Goal: Register for event/course

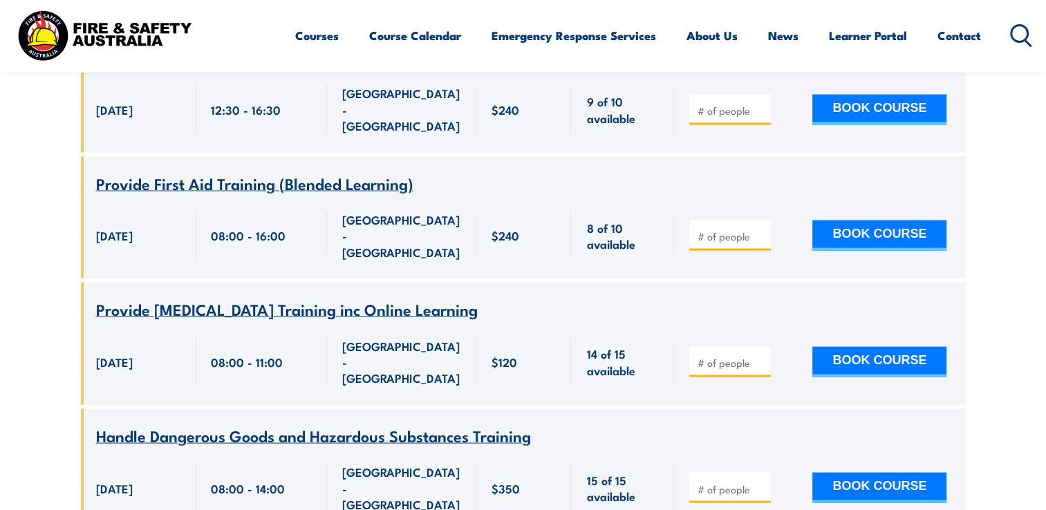
scroll to position [2705, 0]
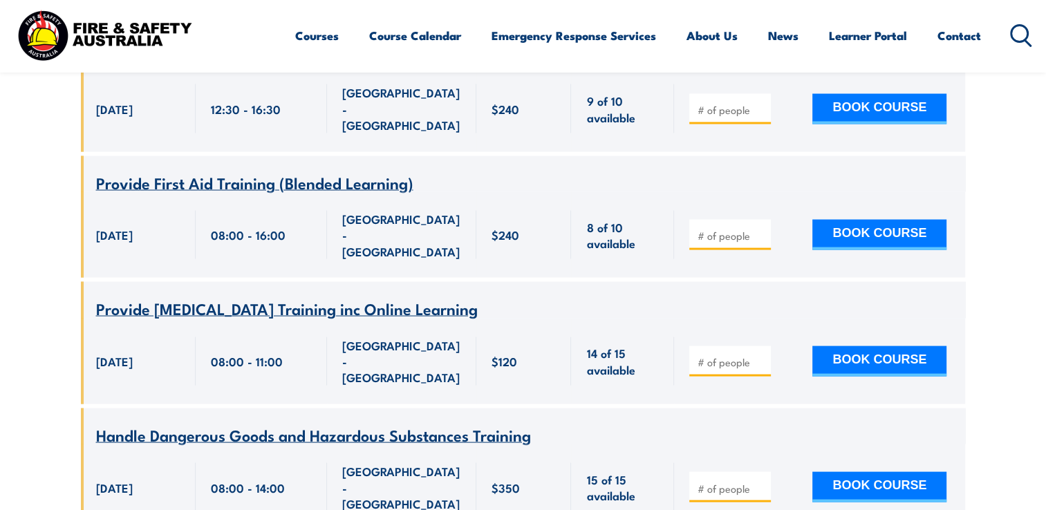
click at [371, 423] on span "Handle Dangerous Goods and Hazardous Substances Training" at bounding box center [313, 435] width 435 height 24
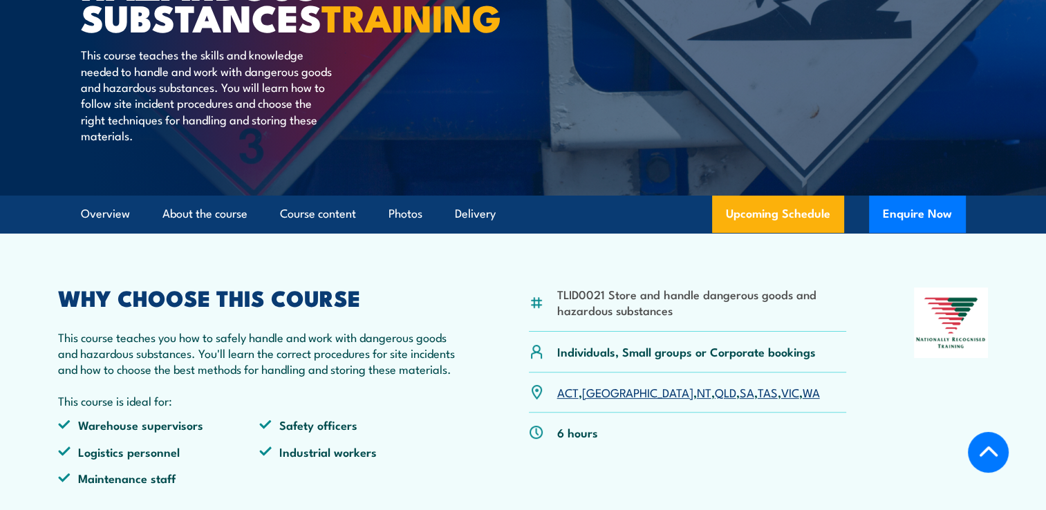
scroll to position [310, 0]
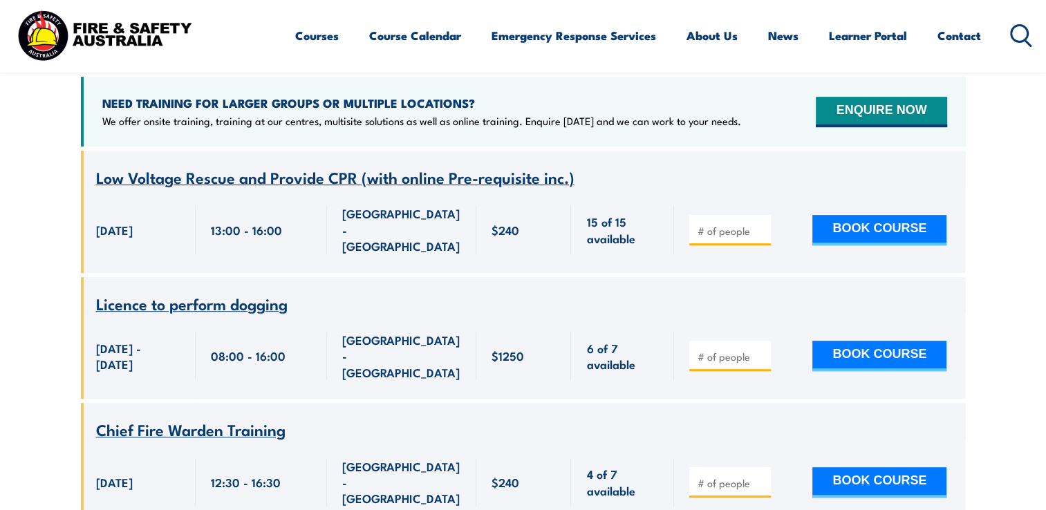
scroll to position [557, 0]
